Goal: Check status

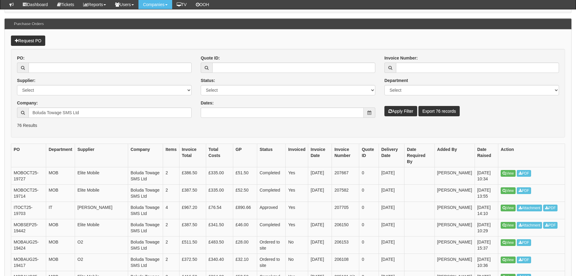
scroll to position [122, 0]
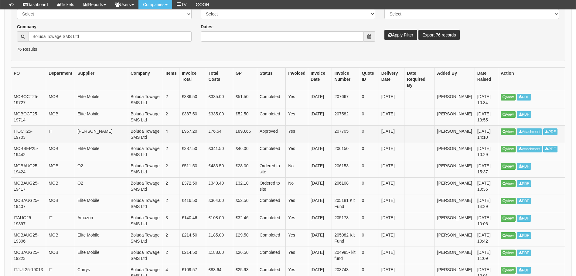
click at [274, 127] on td "Approved" at bounding box center [271, 134] width 29 height 17
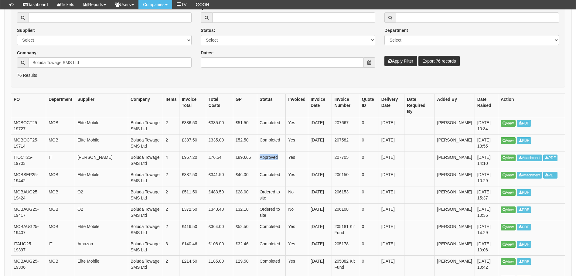
scroll to position [91, 0]
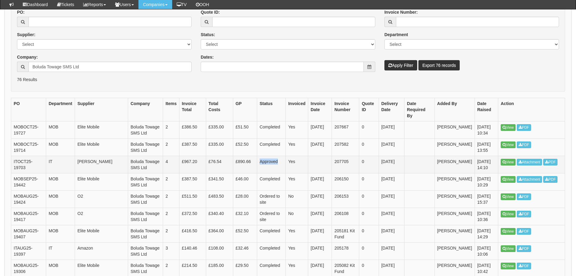
click at [283, 160] on td "Approved" at bounding box center [271, 164] width 29 height 17
click at [512, 159] on link "View" at bounding box center [508, 162] width 15 height 7
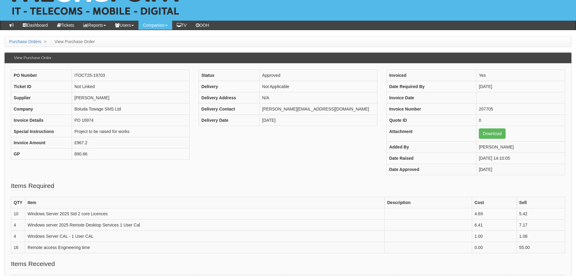
scroll to position [17, 0]
